Goal: Find specific page/section: Find specific page/section

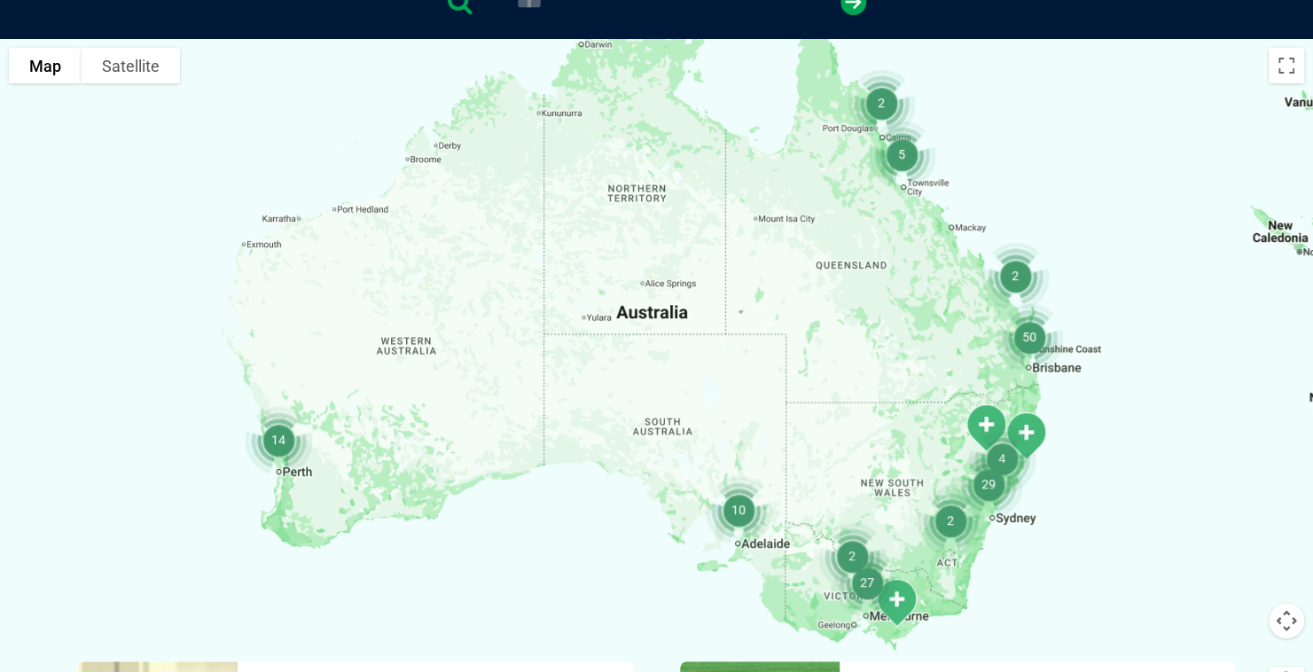
scroll to position [407, 0]
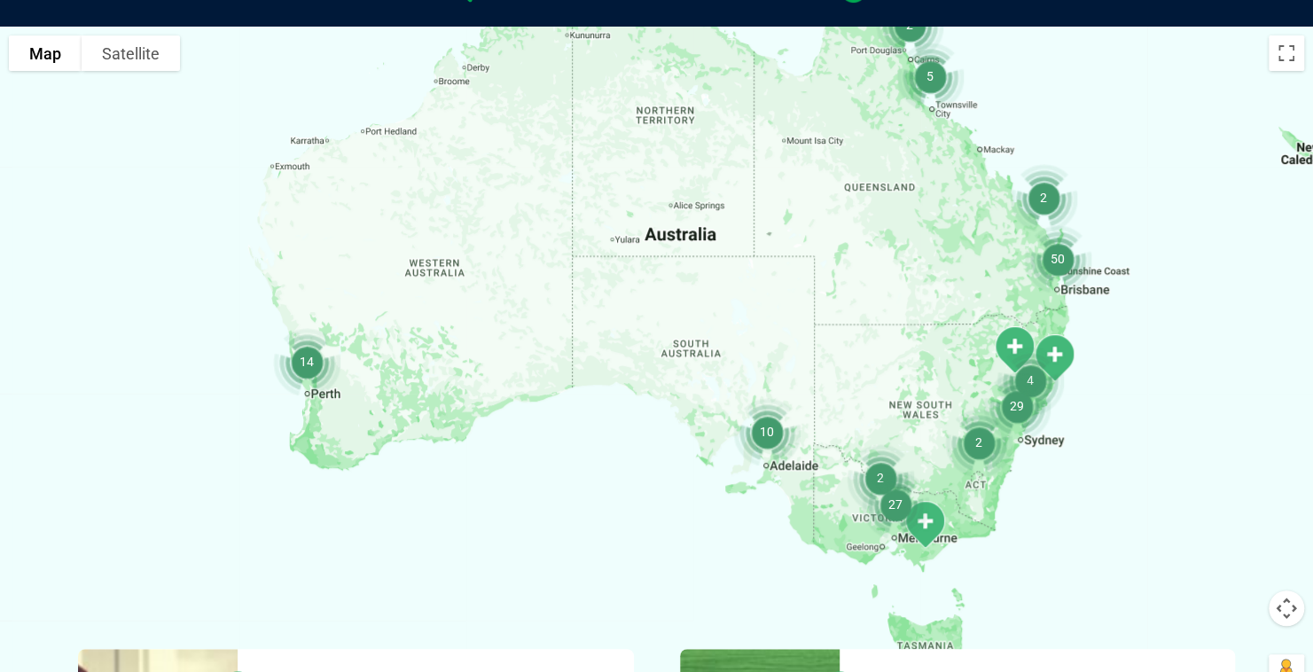
drag, startPoint x: 1068, startPoint y: 220, endPoint x: 1107, endPoint y: 128, distance: 100.1
click at [1107, 128] on div at bounding box center [656, 369] width 1313 height 685
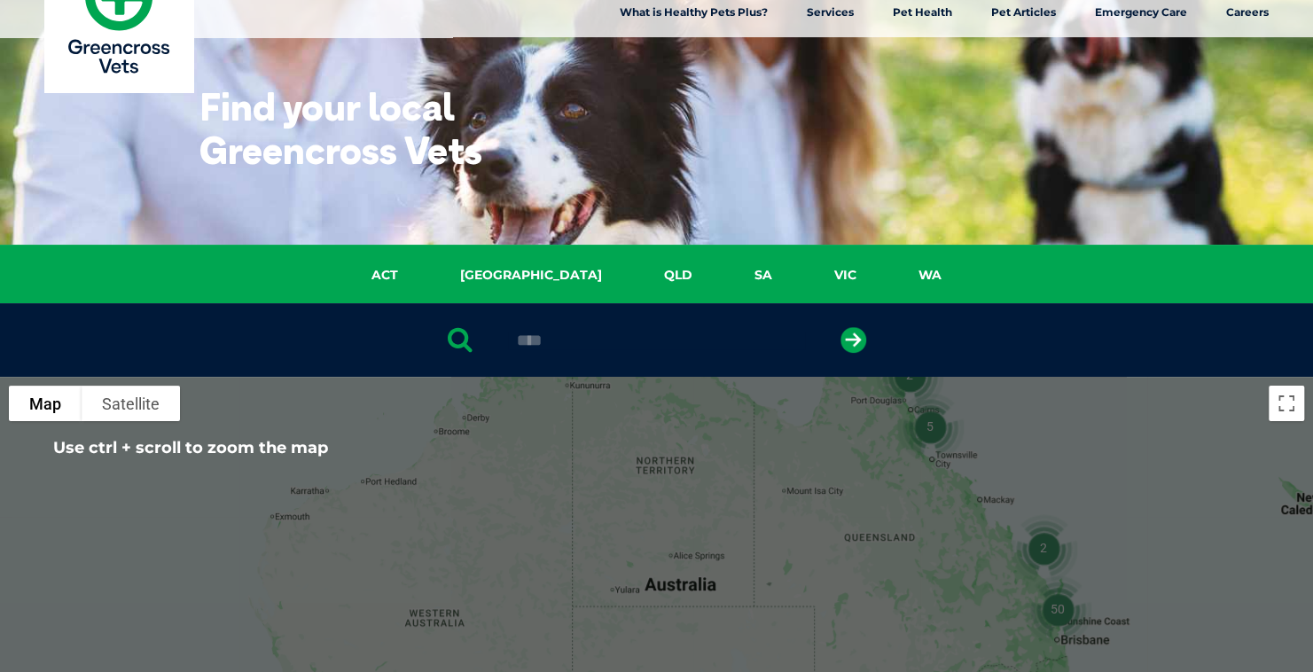
scroll to position [52, 0]
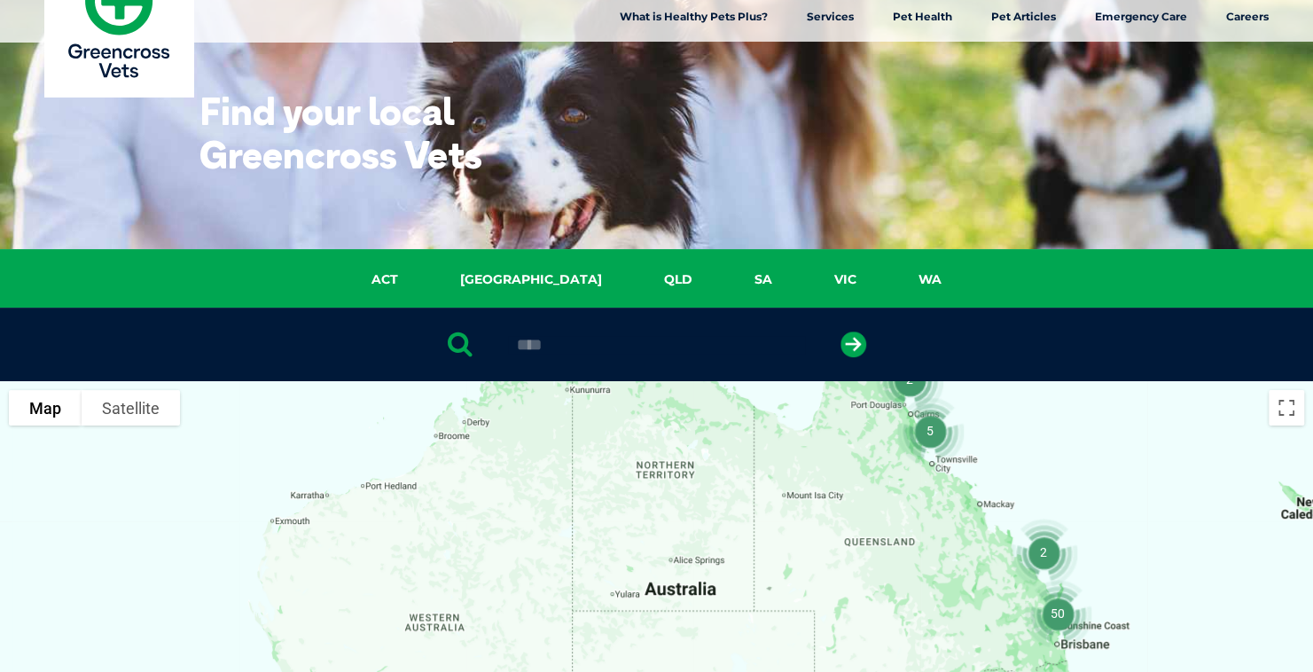
click at [605, 345] on input "****" at bounding box center [656, 345] width 297 height 18
drag, startPoint x: 605, startPoint y: 345, endPoint x: 501, endPoint y: 348, distance: 103.8
click at [501, 348] on div "****" at bounding box center [656, 345] width 1313 height 74
type input "**********"
click at [841, 332] on button "submit" at bounding box center [854, 345] width 26 height 26
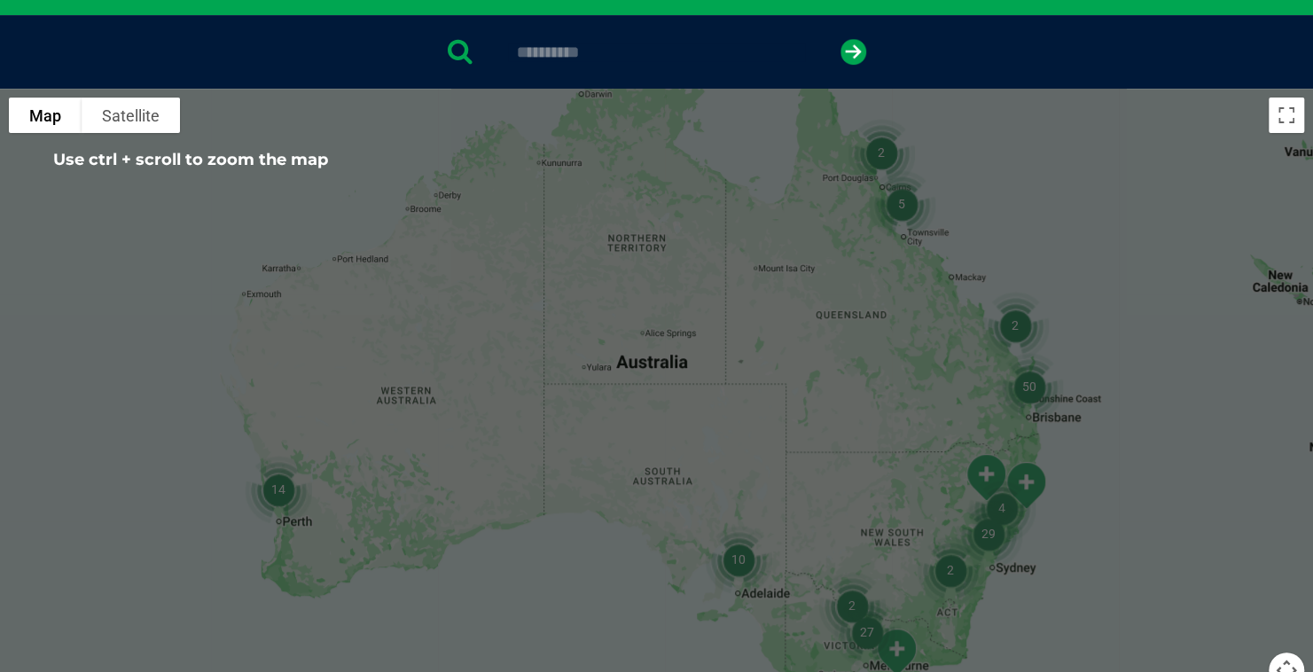
scroll to position [0, 0]
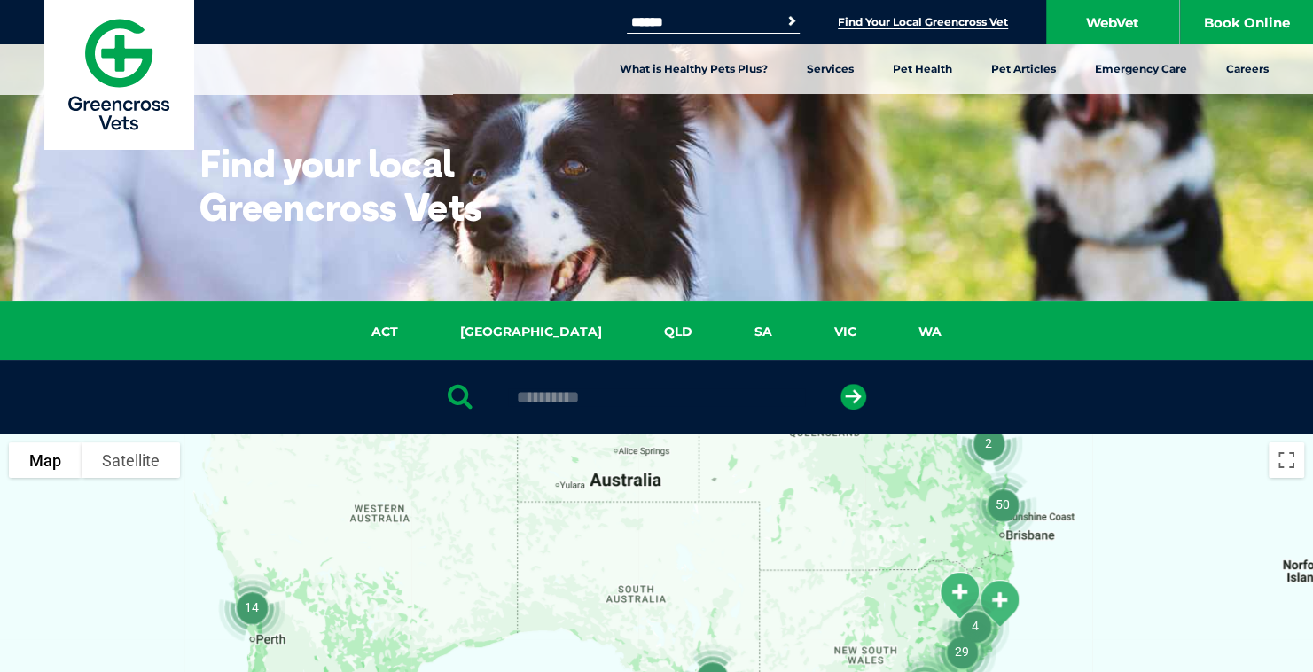
drag, startPoint x: 1146, startPoint y: 495, endPoint x: 1100, endPoint y: 317, distance: 183.0
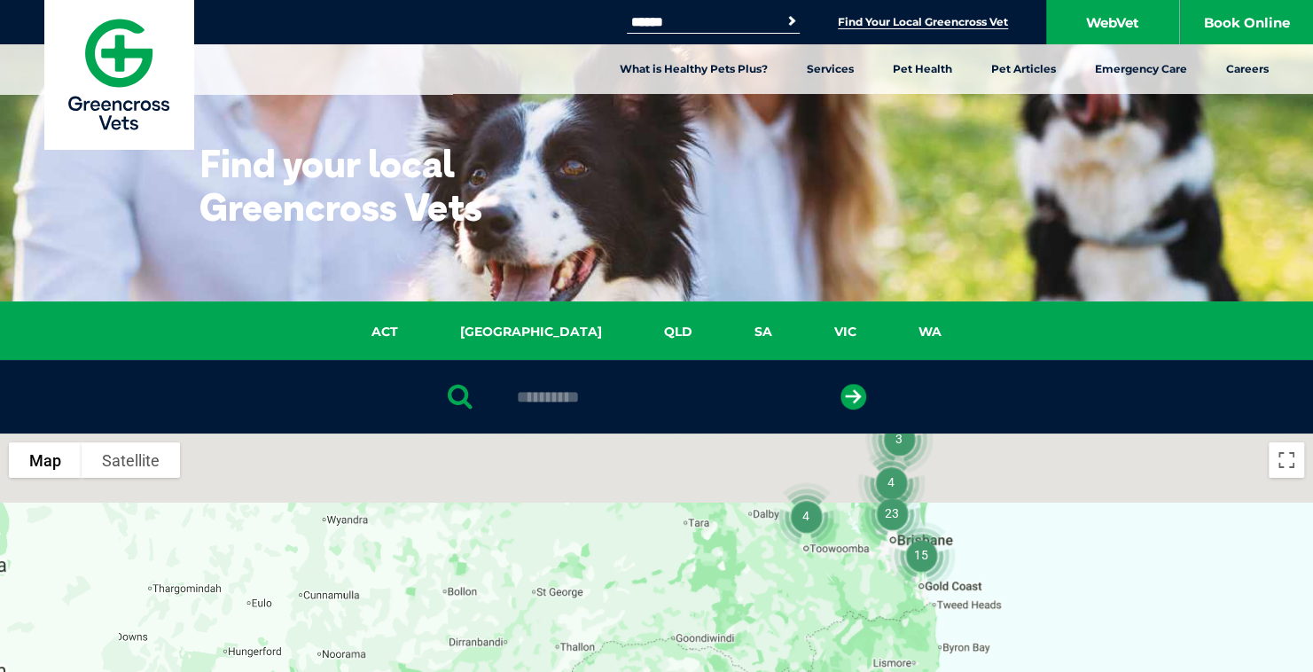
drag, startPoint x: 890, startPoint y: 526, endPoint x: 1143, endPoint y: 670, distance: 291.1
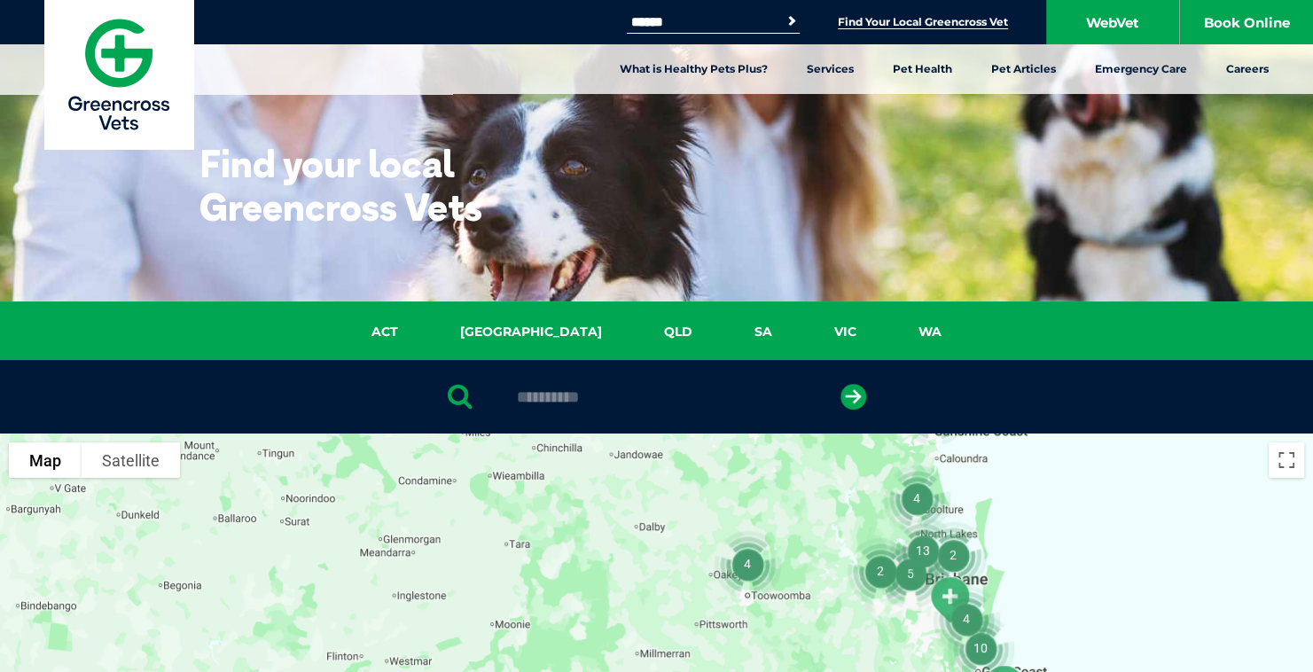
drag, startPoint x: 963, startPoint y: 506, endPoint x: 1151, endPoint y: 590, distance: 205.6
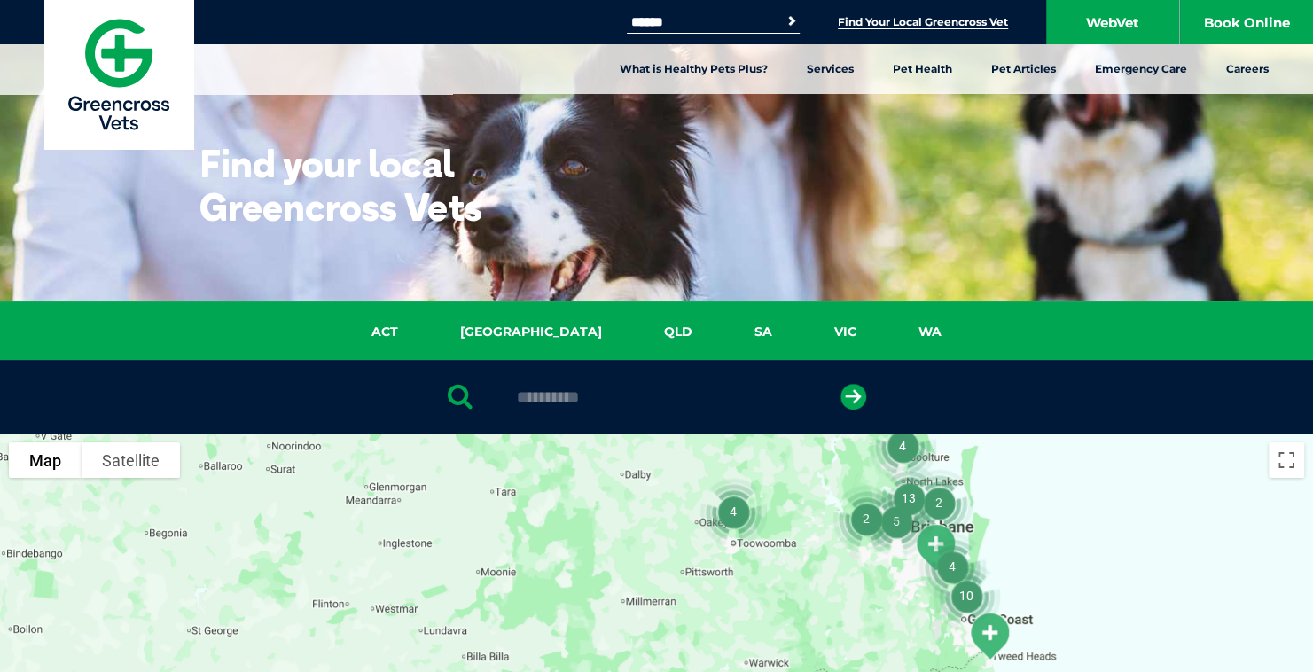
drag, startPoint x: 1130, startPoint y: 537, endPoint x: 1115, endPoint y: 533, distance: 14.9
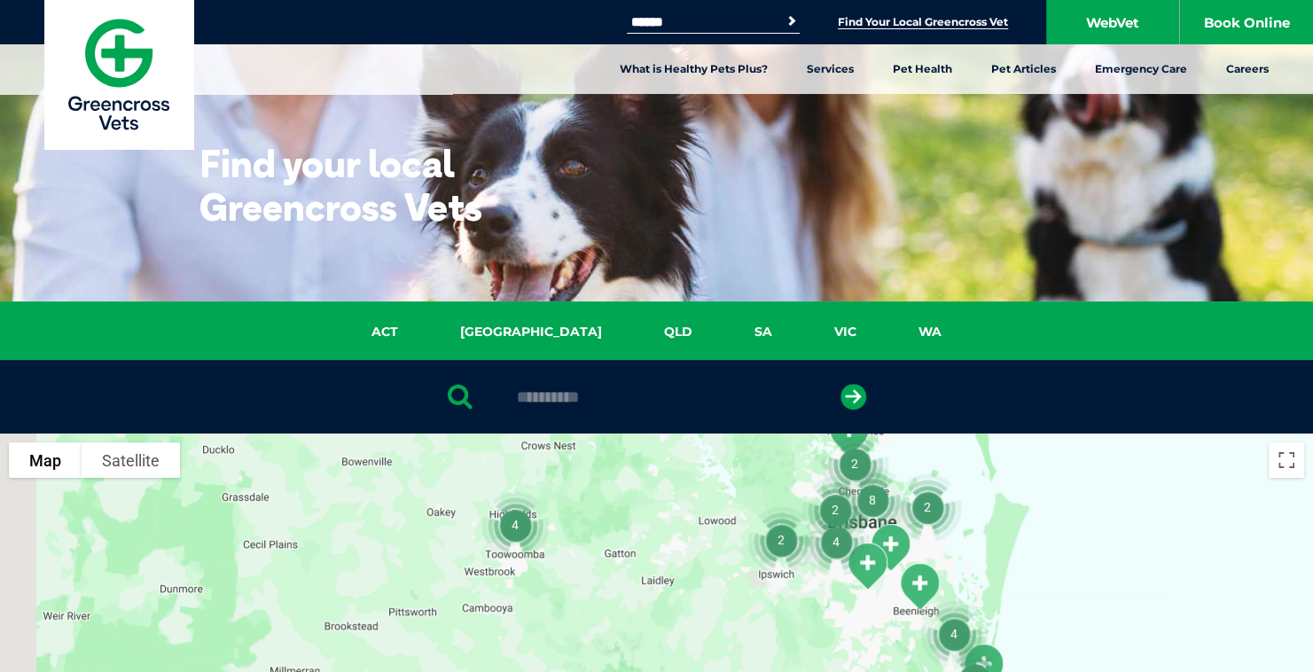
drag, startPoint x: 938, startPoint y: 532, endPoint x: 1080, endPoint y: 552, distance: 143.2
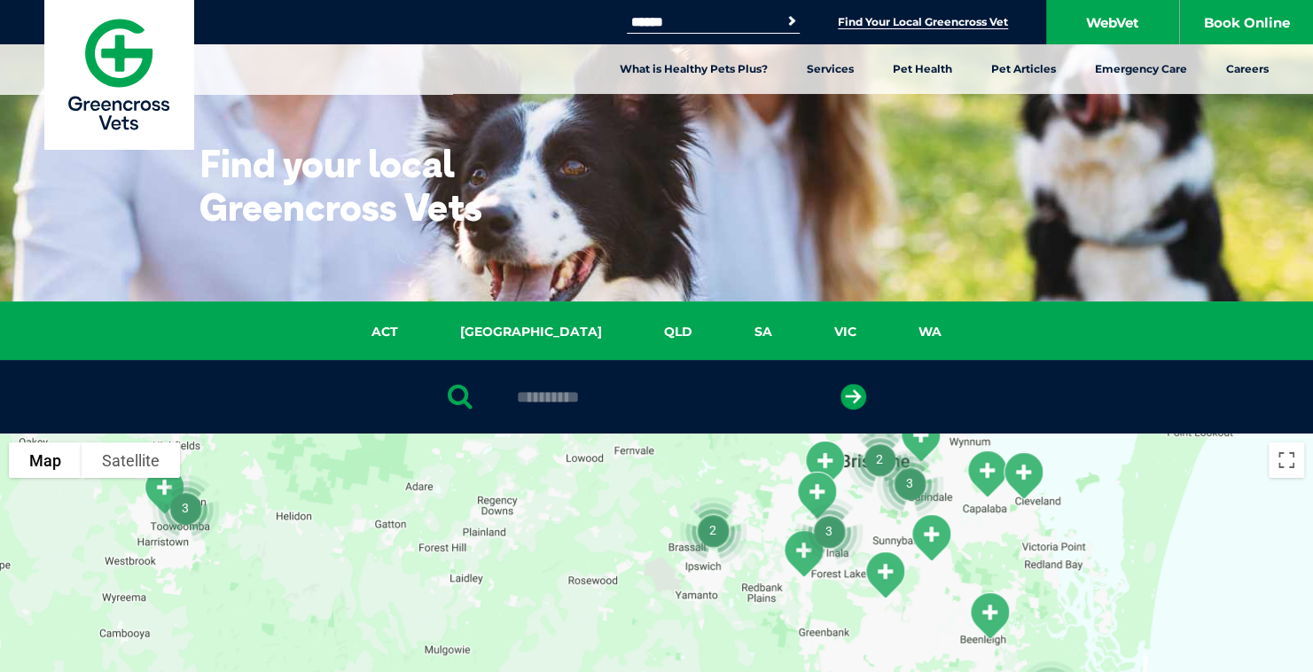
drag, startPoint x: 983, startPoint y: 529, endPoint x: 1211, endPoint y: 512, distance: 228.6
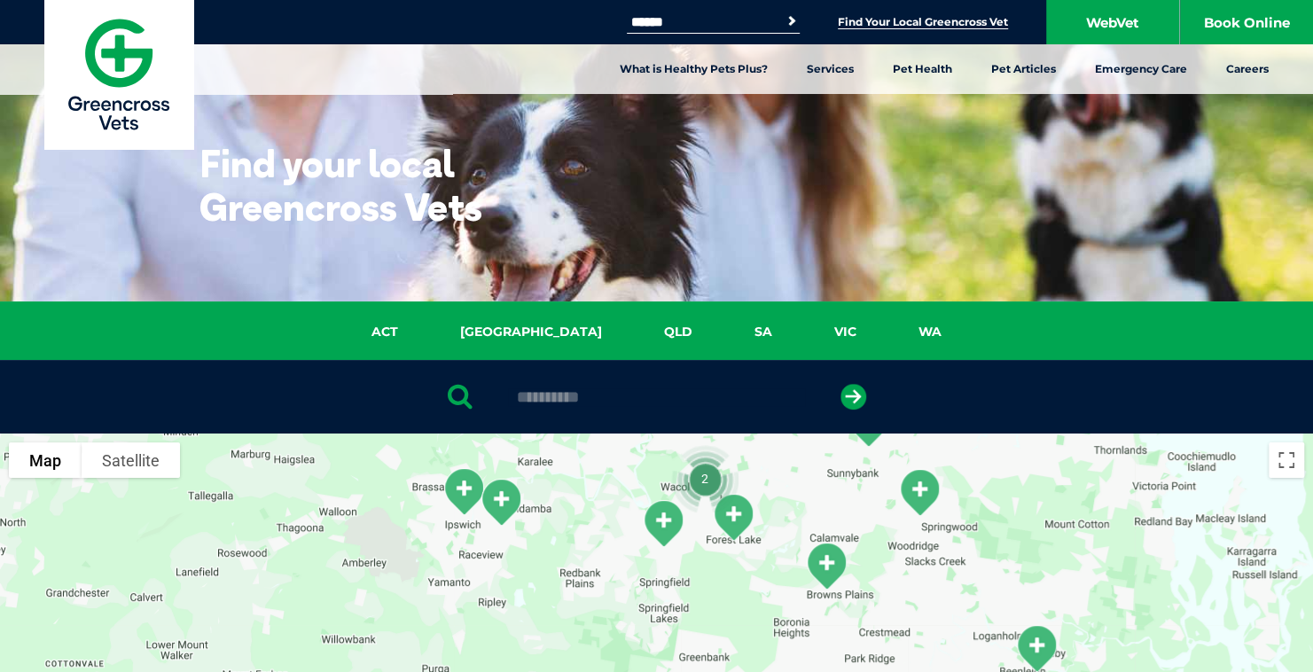
drag, startPoint x: 1107, startPoint y: 542, endPoint x: 1329, endPoint y: 504, distance: 225.8
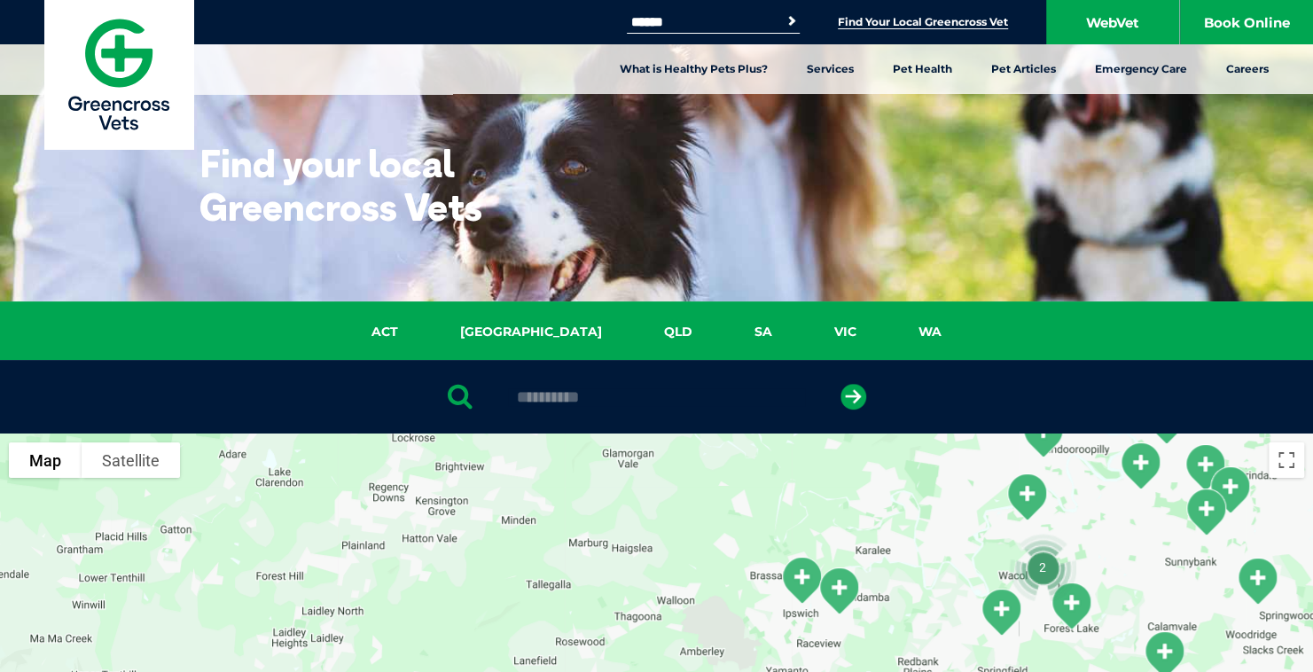
drag, startPoint x: 950, startPoint y: 554, endPoint x: 1236, endPoint y: 631, distance: 296.6
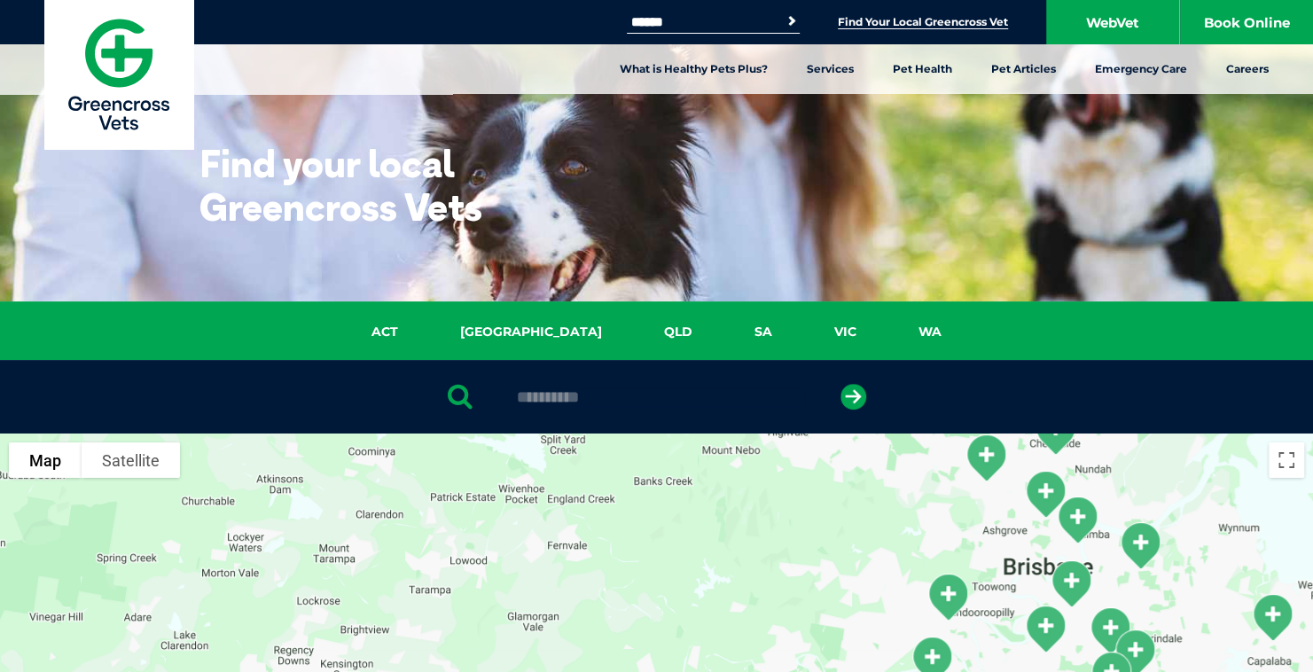
drag, startPoint x: 1096, startPoint y: 484, endPoint x: 987, endPoint y: 581, distance: 145.7
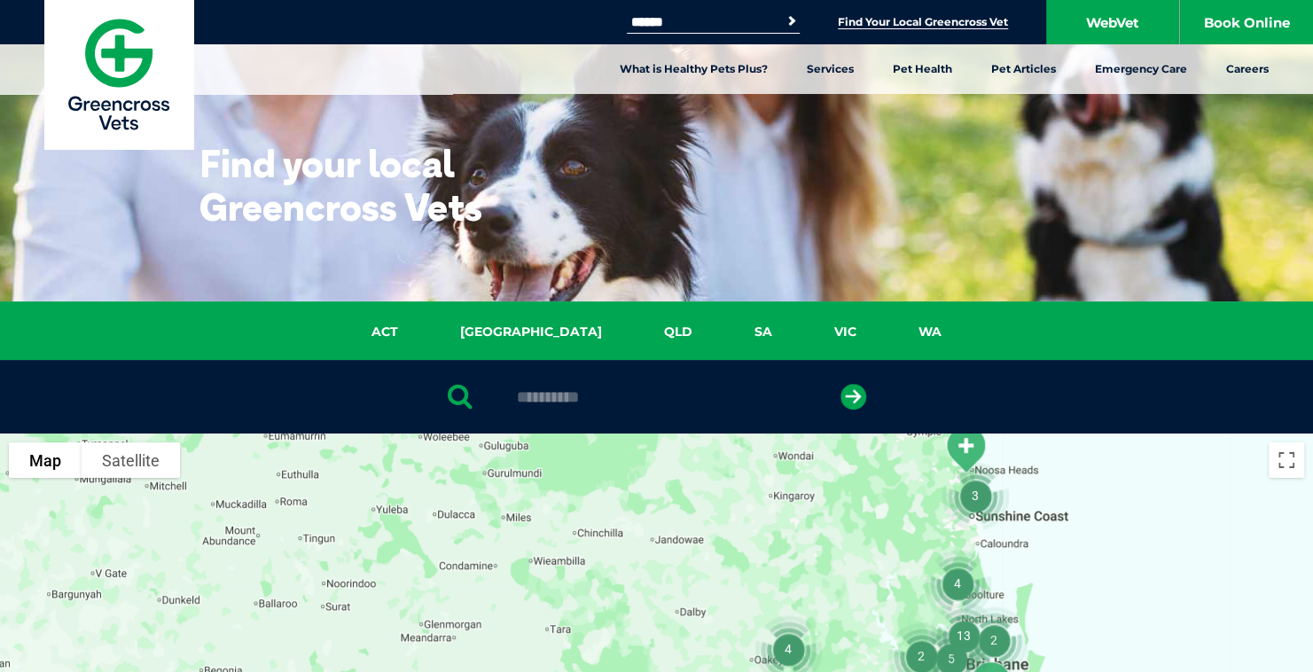
drag, startPoint x: 1149, startPoint y: 480, endPoint x: 1121, endPoint y: 642, distance: 164.7
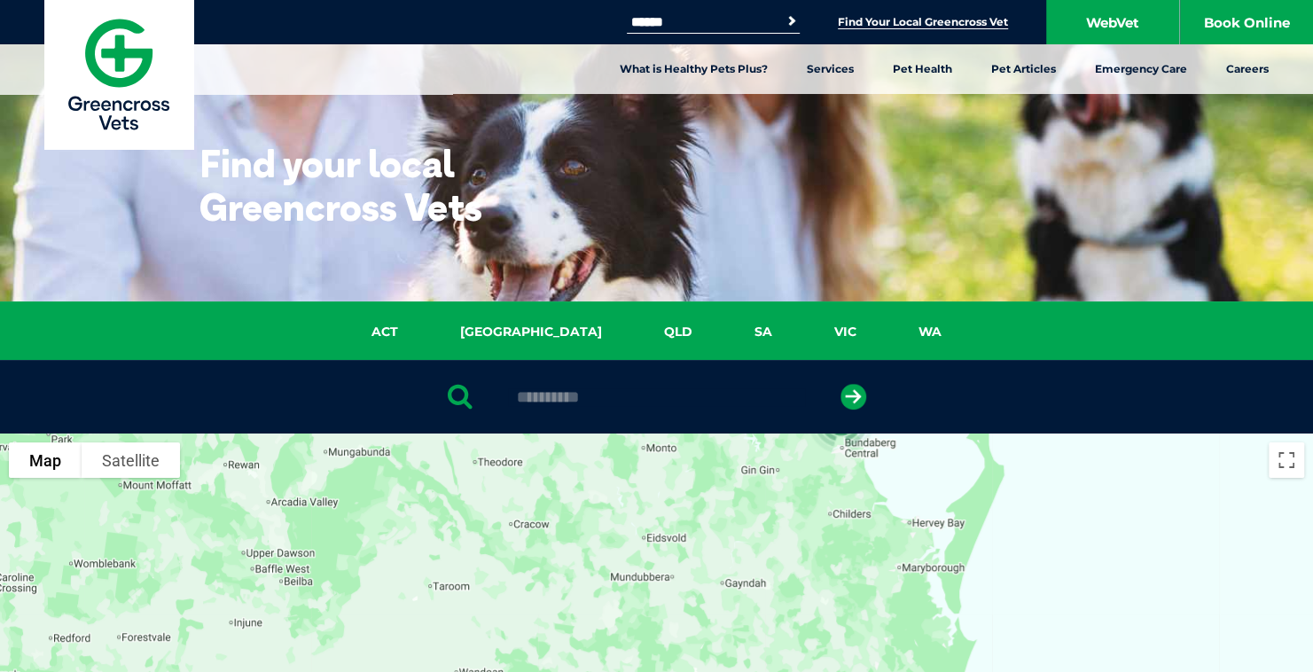
drag, startPoint x: 1124, startPoint y: 479, endPoint x: 1117, endPoint y: 671, distance: 192.5
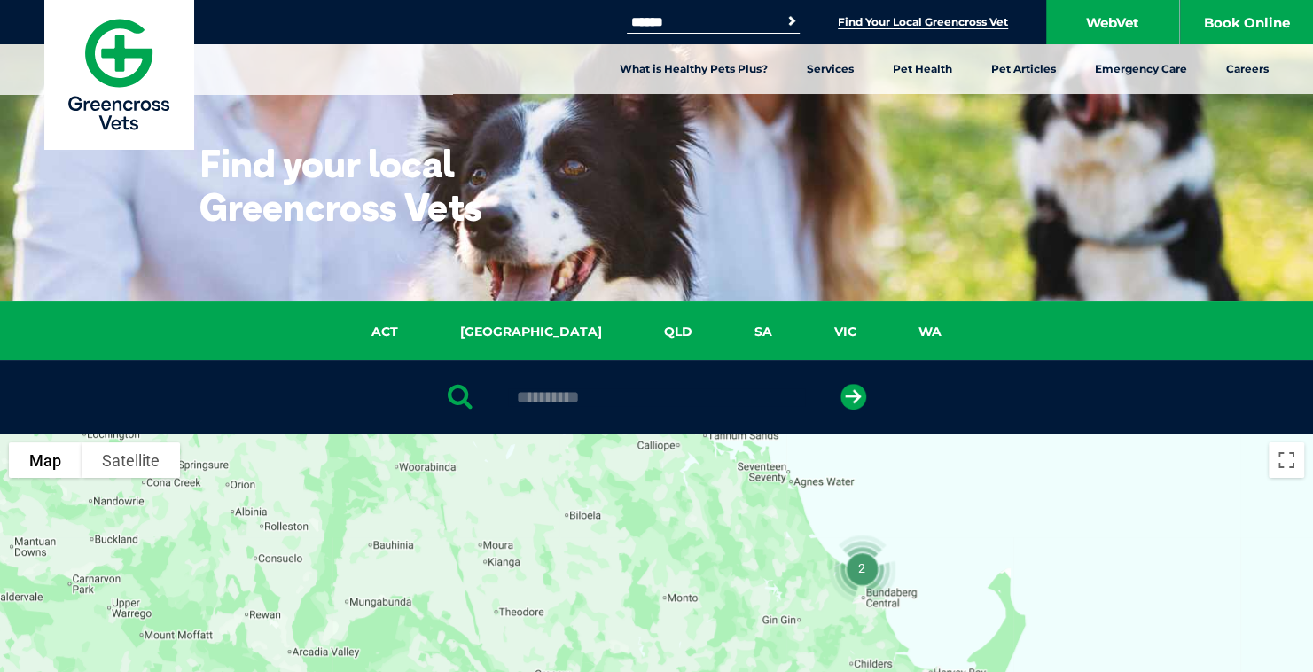
drag, startPoint x: 1065, startPoint y: 505, endPoint x: 1090, endPoint y: 650, distance: 146.7
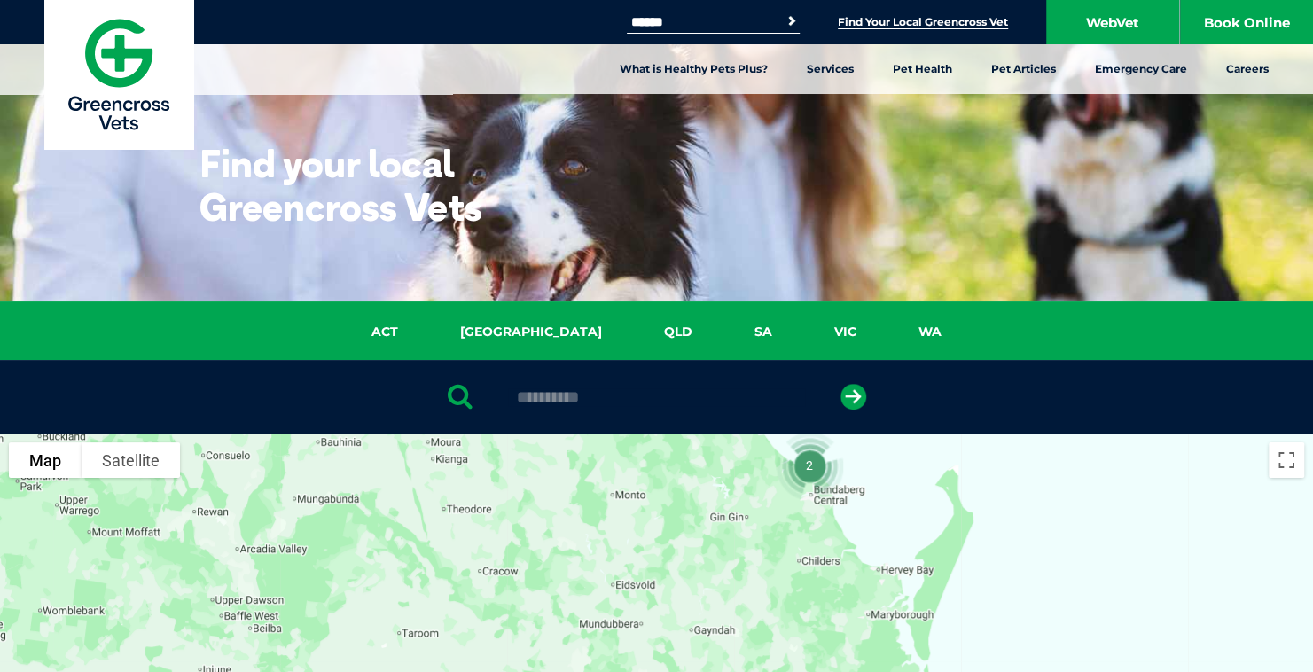
drag, startPoint x: 1025, startPoint y: 528, endPoint x: 1000, endPoint y: 520, distance: 26.4
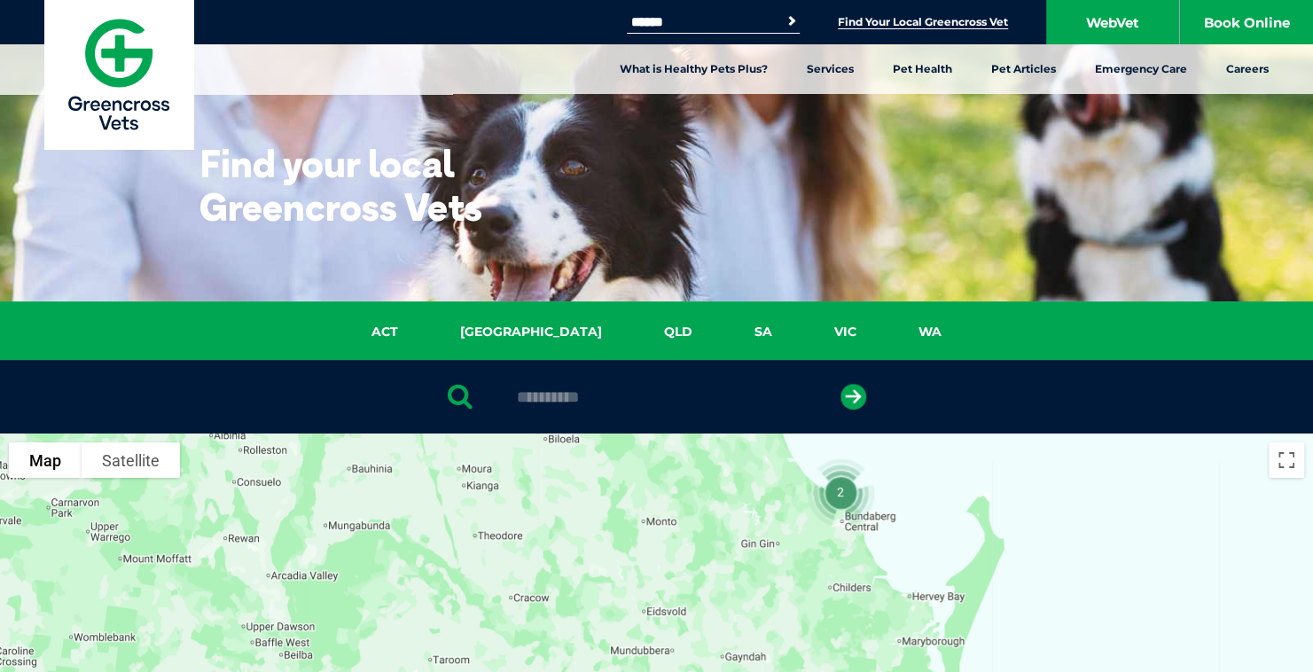
drag, startPoint x: 1115, startPoint y: 573, endPoint x: 1156, endPoint y: 633, distance: 72.8
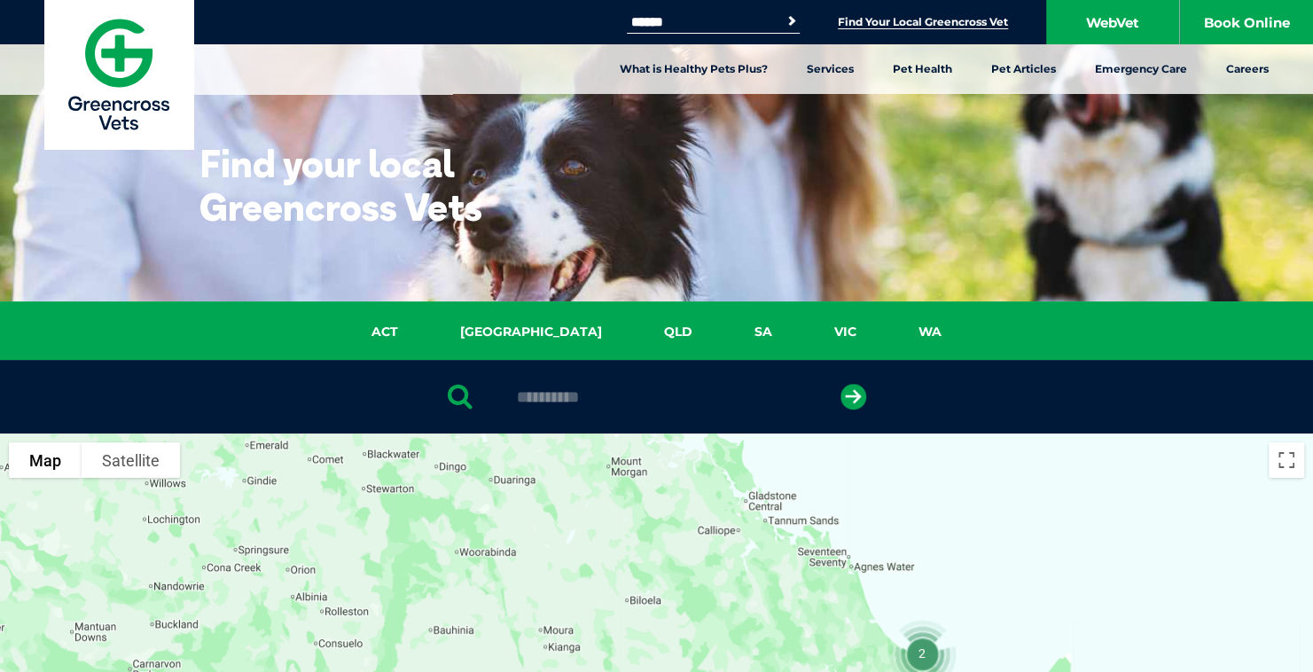
drag, startPoint x: 1074, startPoint y: 566, endPoint x: 1131, endPoint y: 656, distance: 106.8
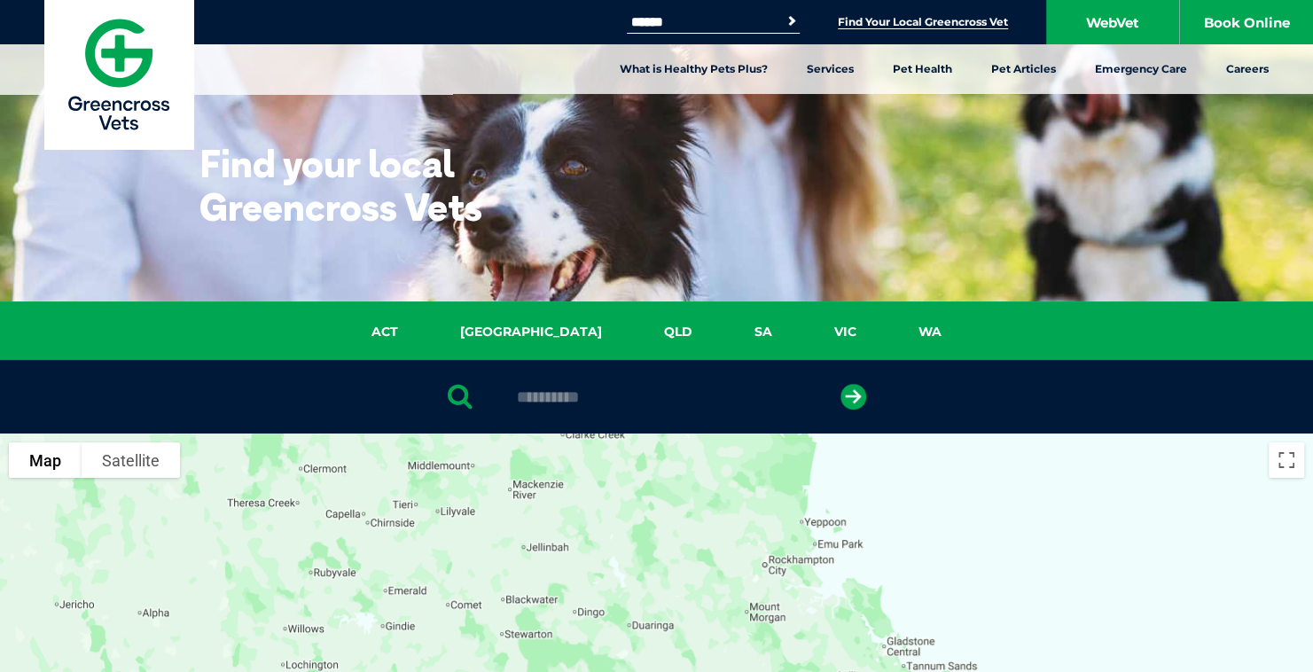
drag, startPoint x: 1014, startPoint y: 523, endPoint x: 1149, endPoint y: 657, distance: 190.6
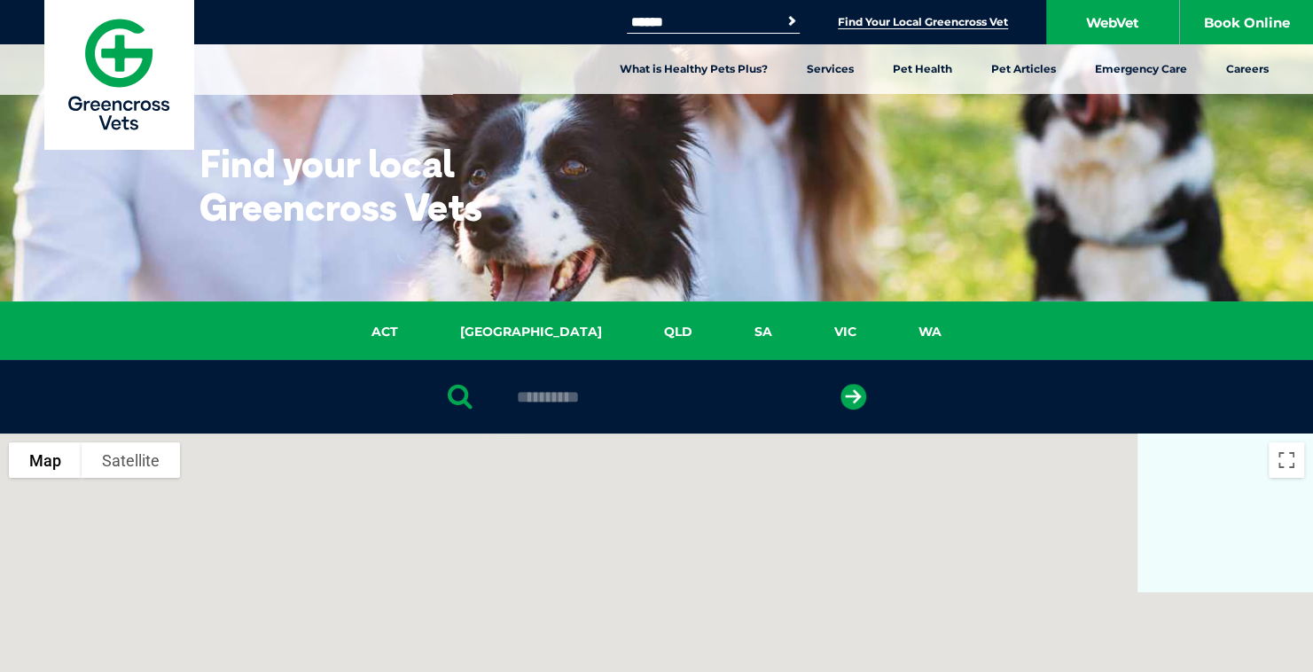
drag, startPoint x: 1098, startPoint y: 571, endPoint x: 1194, endPoint y: 672, distance: 139.2
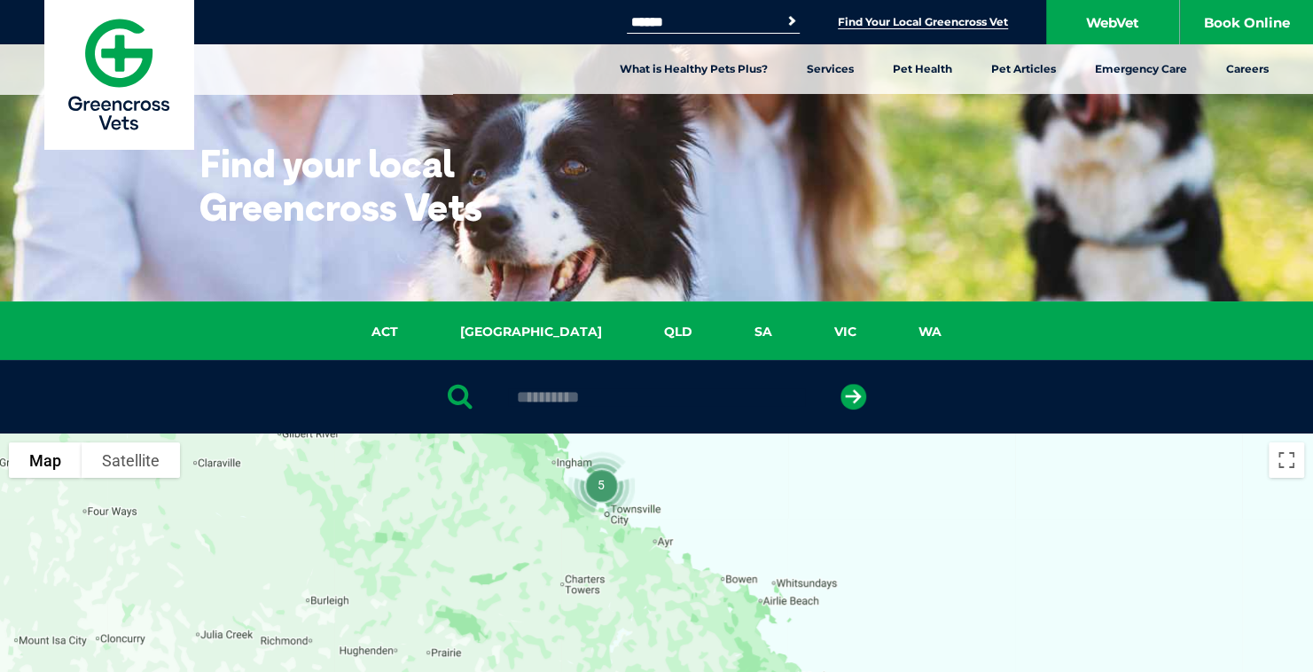
drag, startPoint x: 1066, startPoint y: 525, endPoint x: 931, endPoint y: 567, distance: 141.3
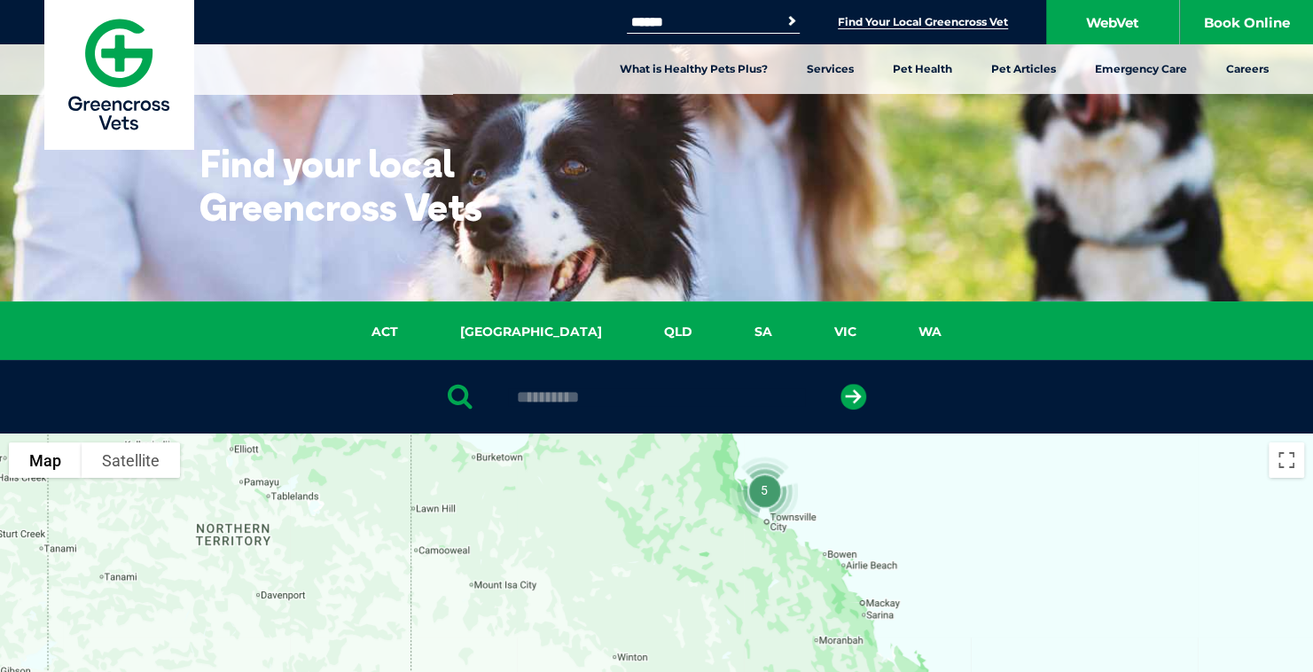
drag, startPoint x: 1018, startPoint y: 612, endPoint x: 958, endPoint y: 505, distance: 122.3
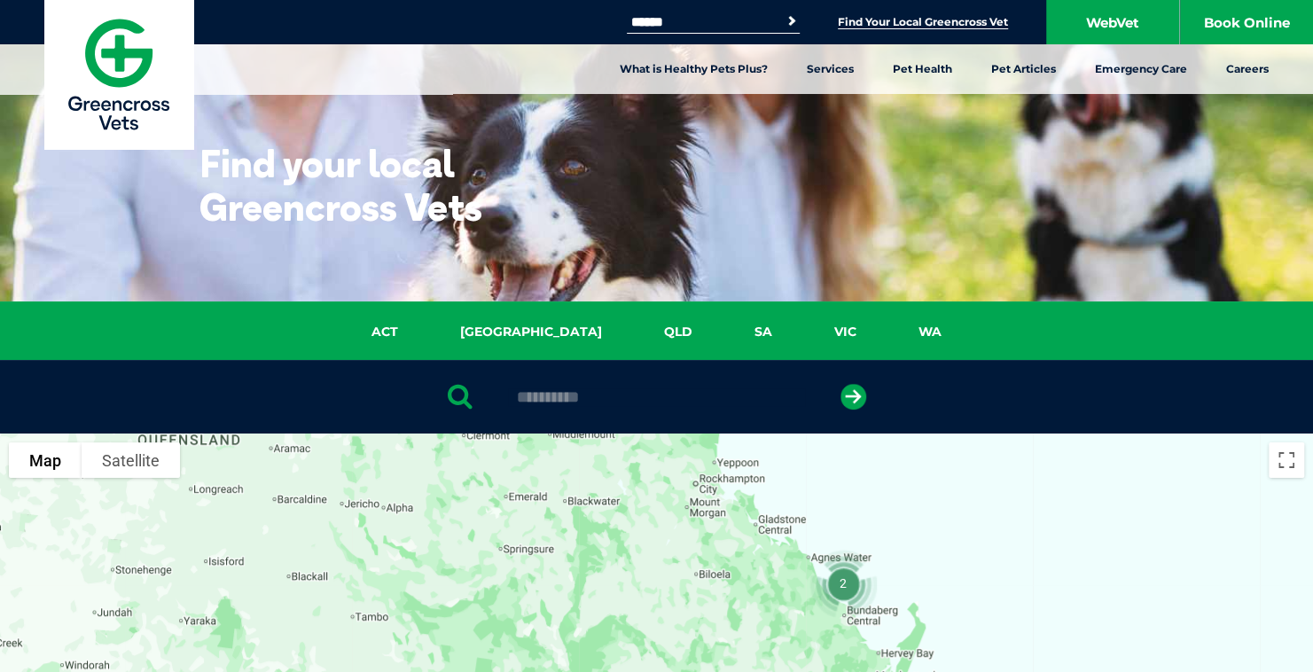
drag, startPoint x: 919, startPoint y: 536, endPoint x: 927, endPoint y: 482, distance: 54.7
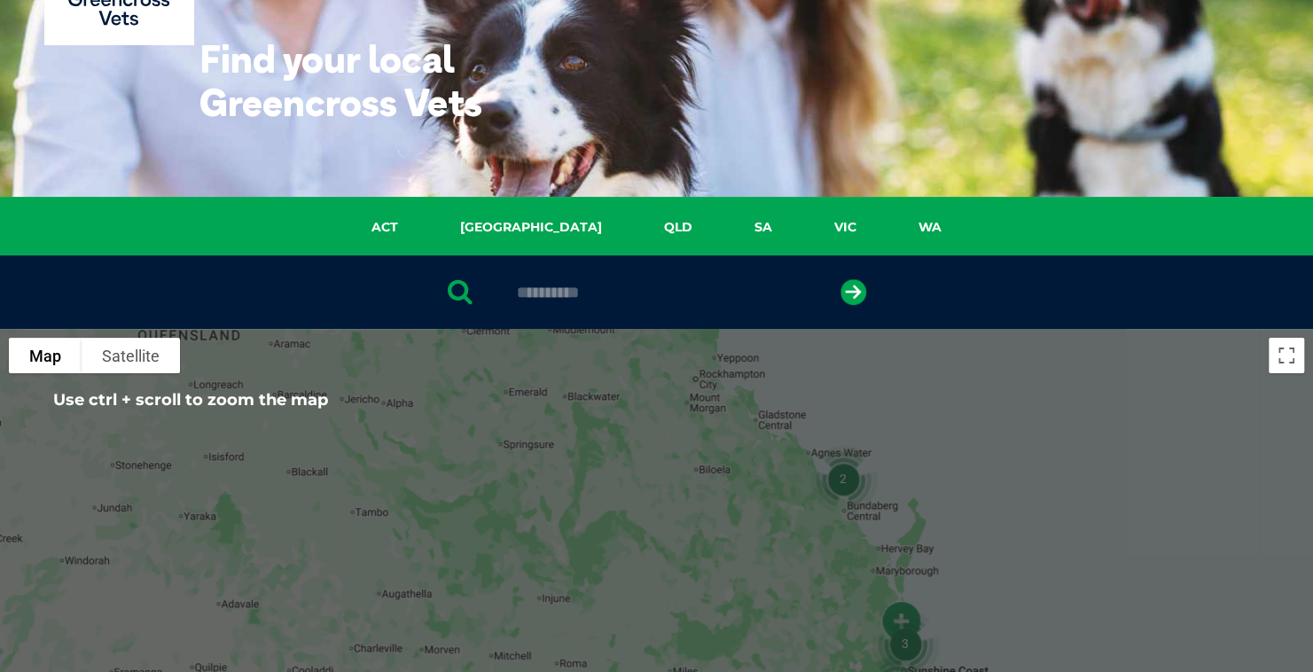
scroll to position [266, 0]
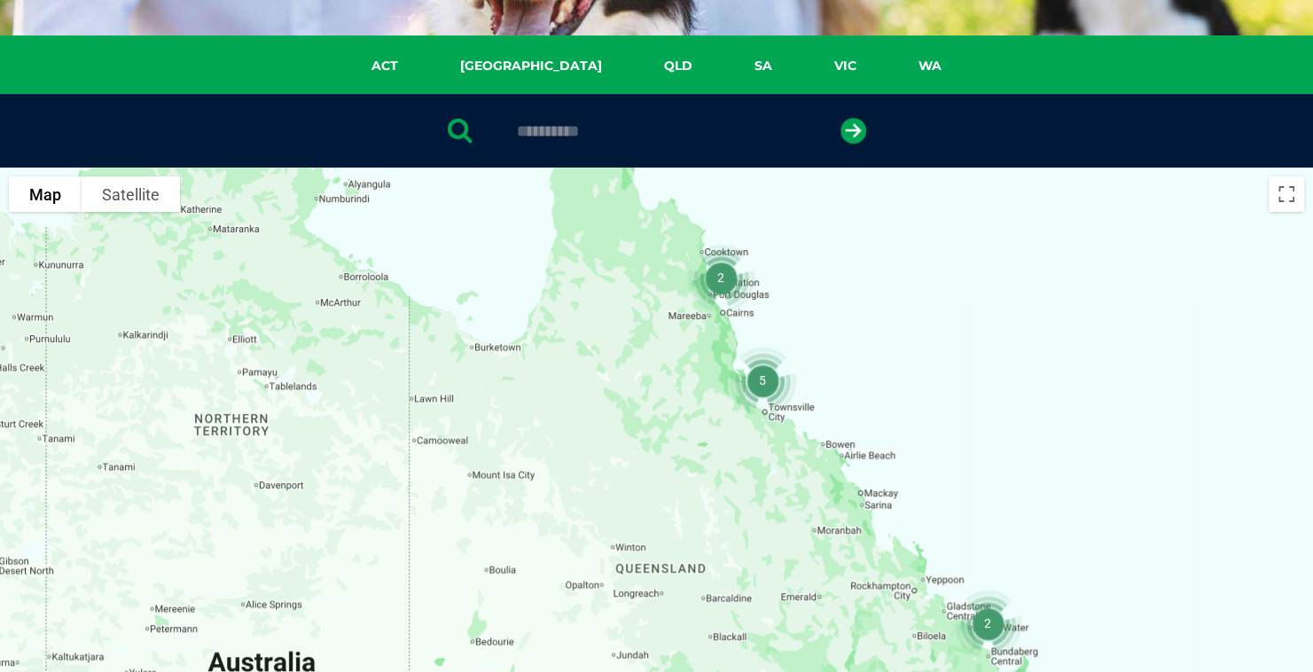
drag, startPoint x: 1014, startPoint y: 277, endPoint x: 1077, endPoint y: 568, distance: 298.4
click at [1077, 568] on div at bounding box center [656, 510] width 1313 height 685
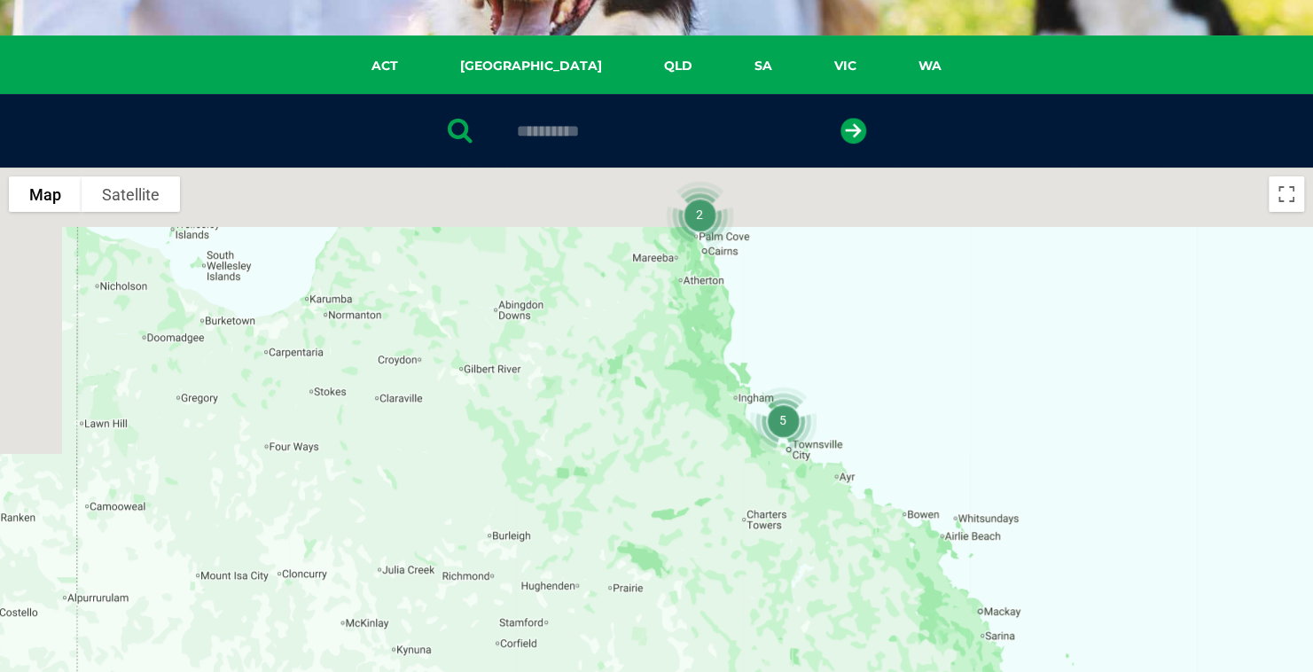
drag, startPoint x: 775, startPoint y: 356, endPoint x: 877, endPoint y: 427, distance: 124.7
click at [874, 427] on div at bounding box center [656, 510] width 1313 height 685
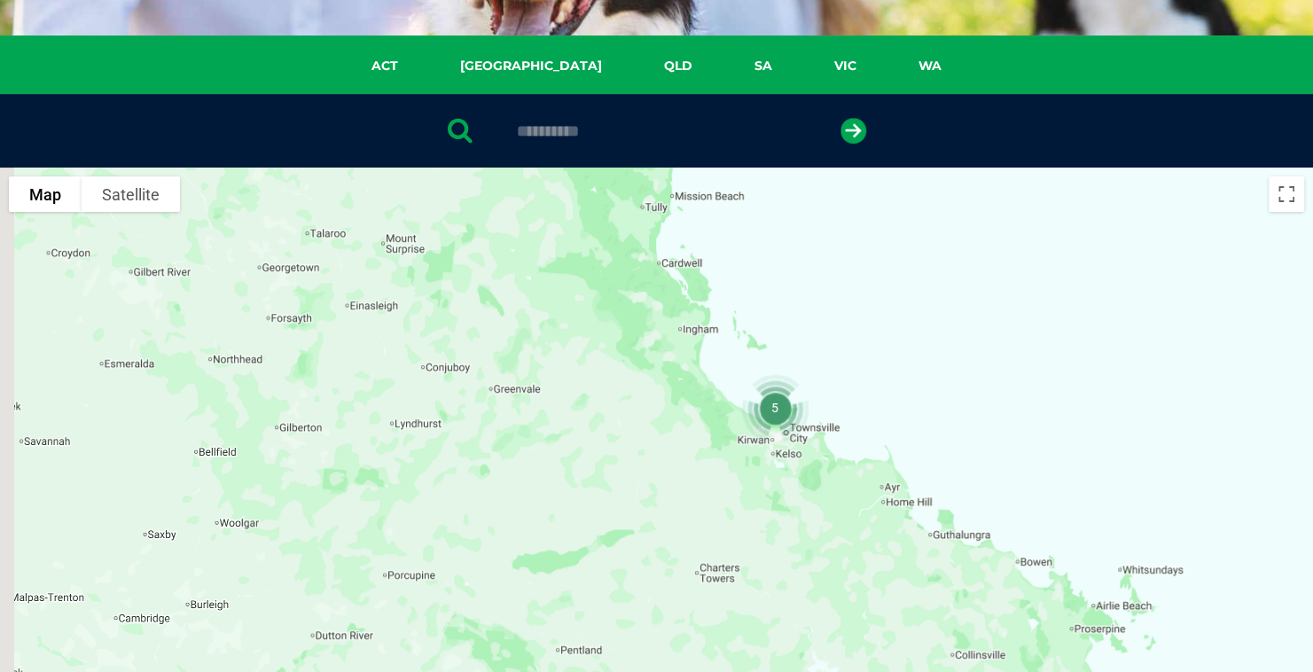
drag, startPoint x: 886, startPoint y: 385, endPoint x: 899, endPoint y: 372, distance: 18.2
click at [899, 372] on div at bounding box center [656, 510] width 1313 height 685
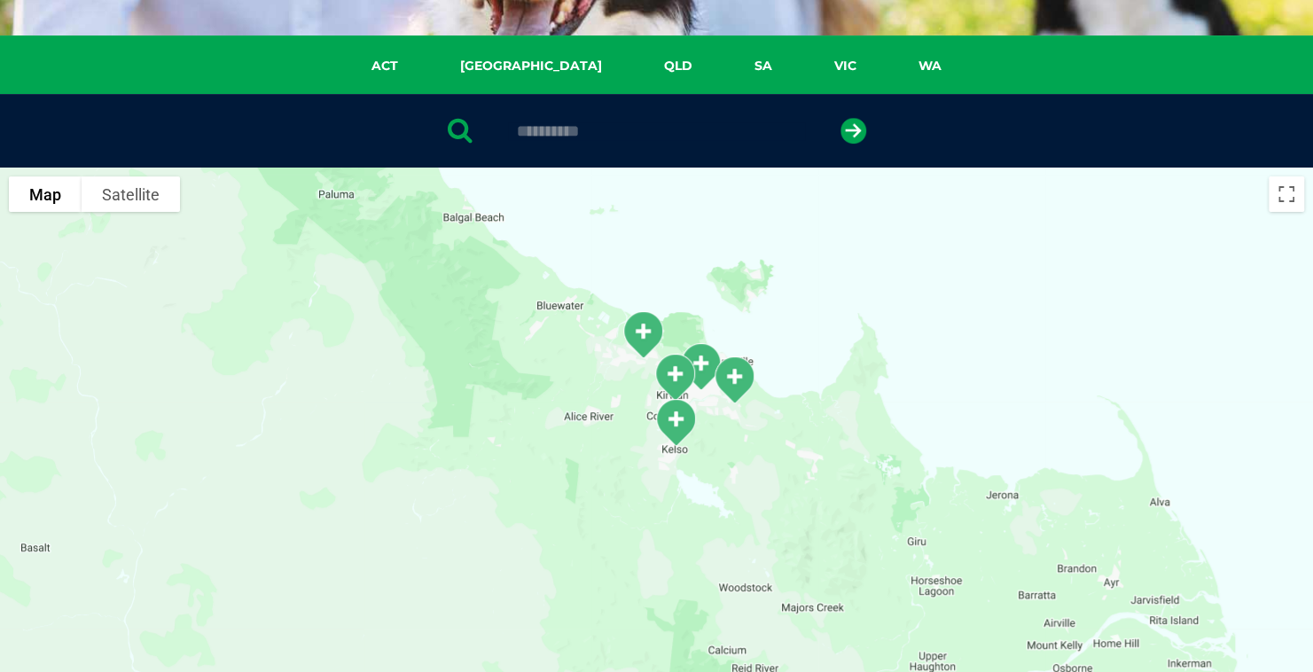
drag, startPoint x: 763, startPoint y: 454, endPoint x: 1017, endPoint y: 397, distance: 260.7
click at [1017, 397] on div at bounding box center [656, 510] width 1313 height 685
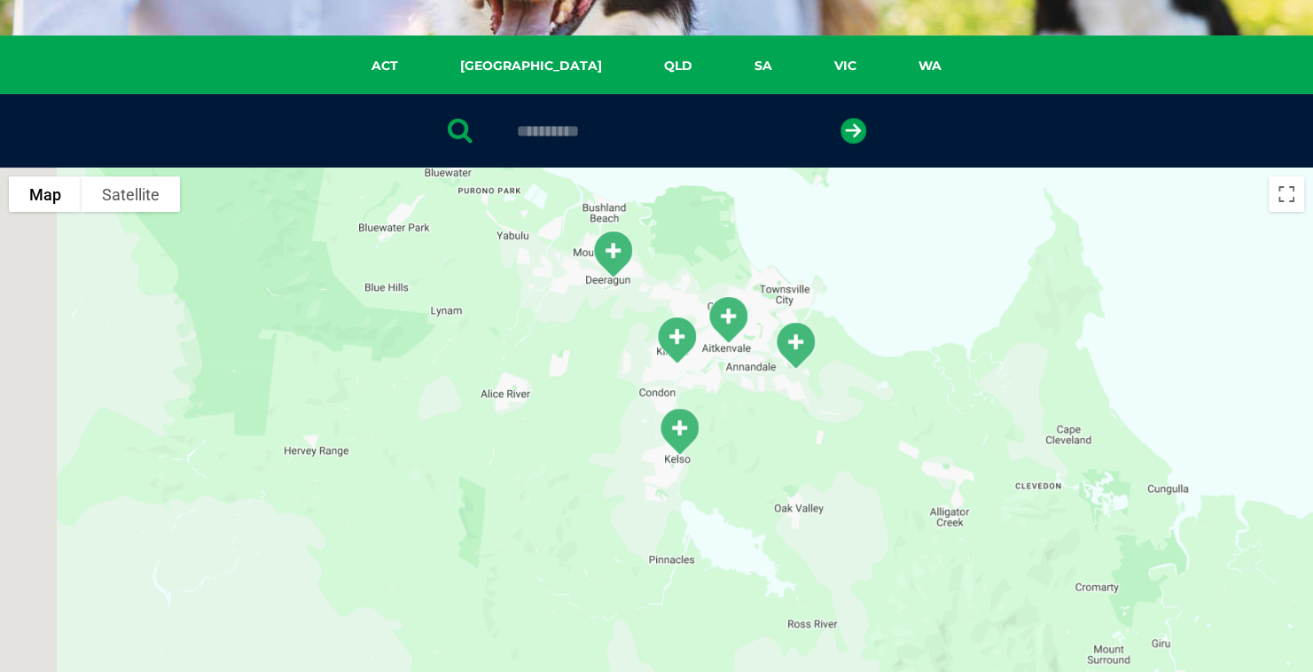
drag, startPoint x: 708, startPoint y: 441, endPoint x: 942, endPoint y: 381, distance: 240.7
click at [942, 381] on div at bounding box center [656, 510] width 1313 height 685
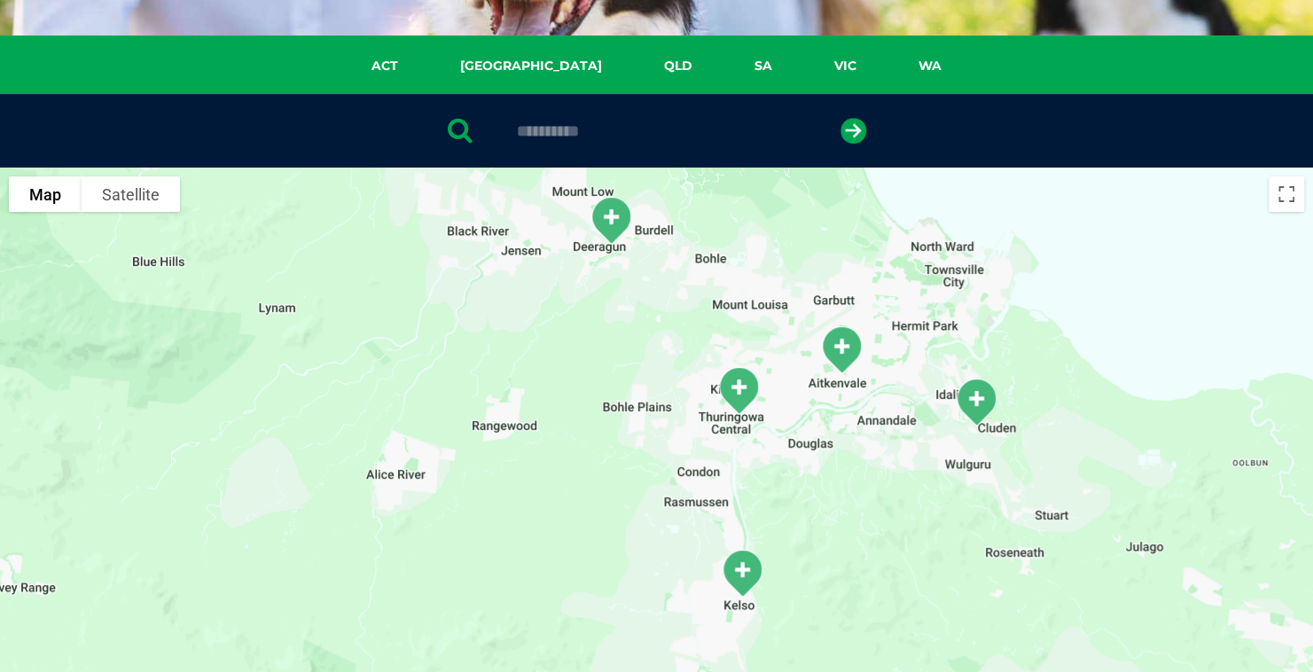
drag, startPoint x: 871, startPoint y: 437, endPoint x: 950, endPoint y: 525, distance: 118.0
click at [950, 525] on div at bounding box center [656, 510] width 1313 height 685
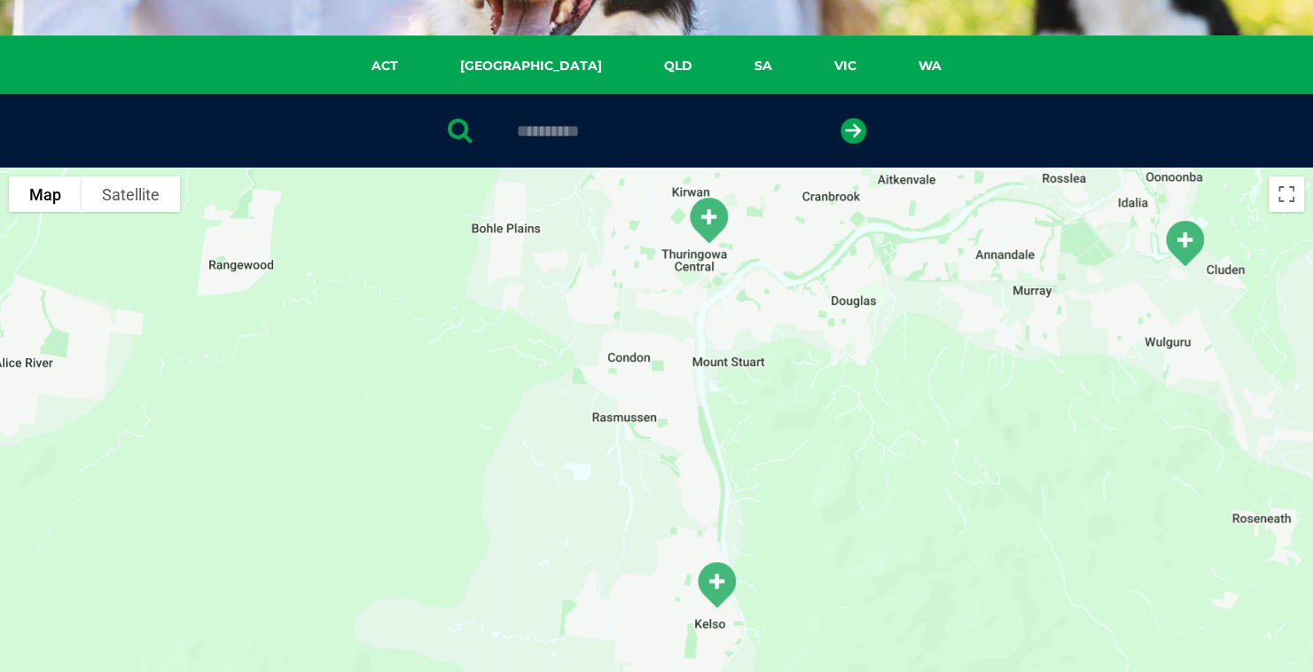
drag, startPoint x: 760, startPoint y: 463, endPoint x: 945, endPoint y: 423, distance: 189.6
click at [945, 423] on div at bounding box center [656, 510] width 1313 height 685
click at [710, 598] on img "Riverway" at bounding box center [716, 584] width 59 height 63
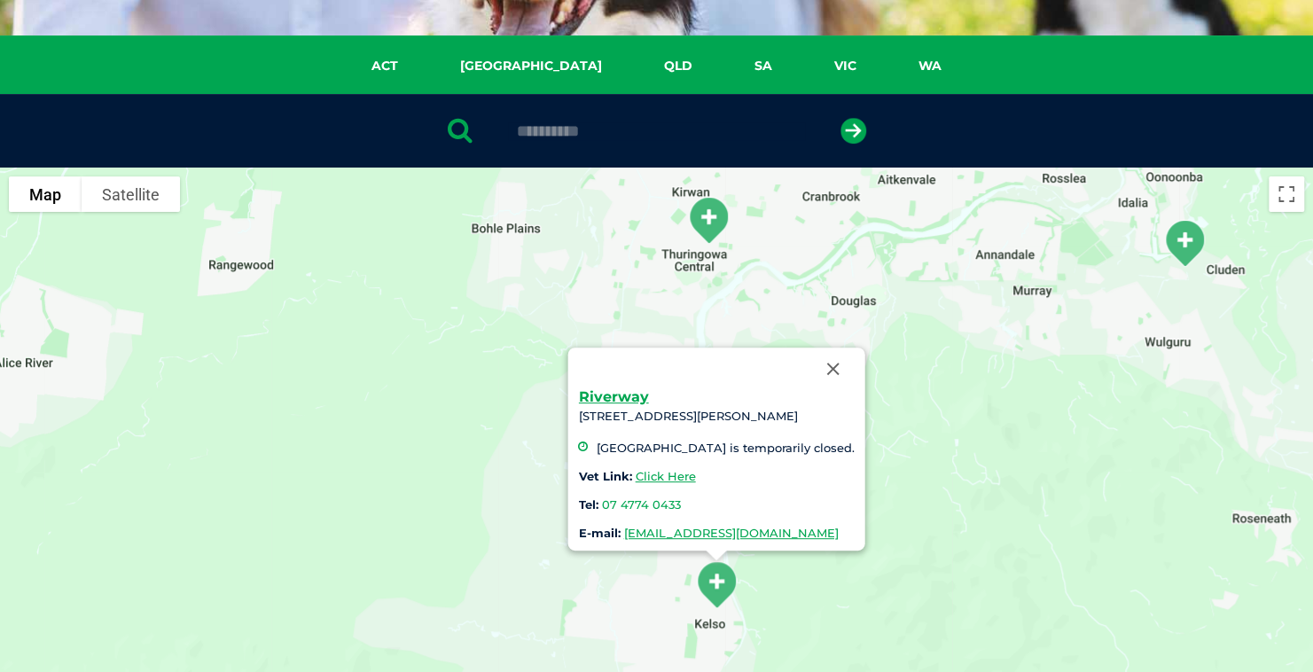
click at [697, 226] on img "Willows/Kirwan" at bounding box center [708, 220] width 59 height 63
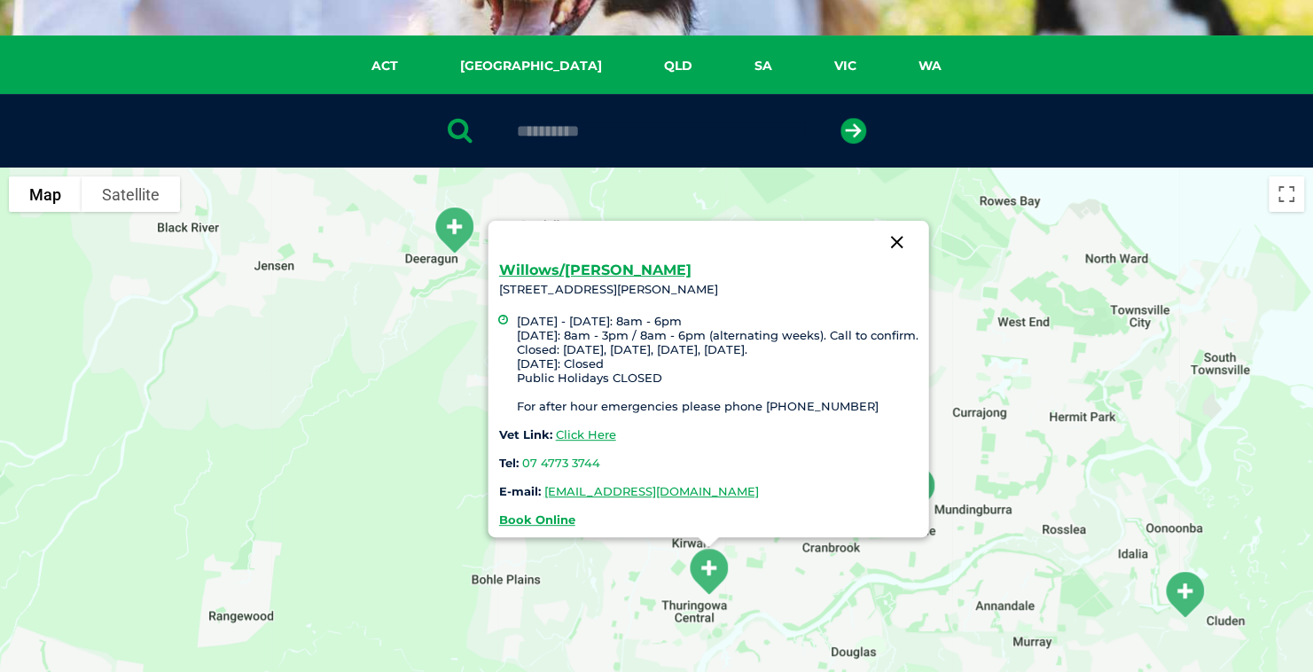
click at [902, 245] on button "Close" at bounding box center [896, 242] width 43 height 43
